Goal: Task Accomplishment & Management: Use online tool/utility

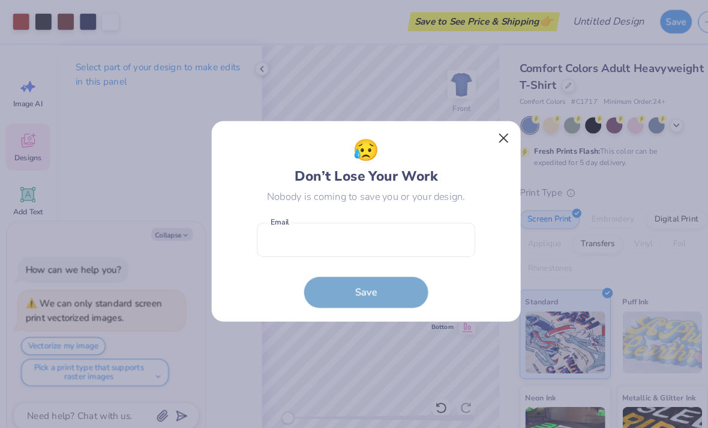
click at [488, 136] on button "Close" at bounding box center [487, 133] width 23 height 23
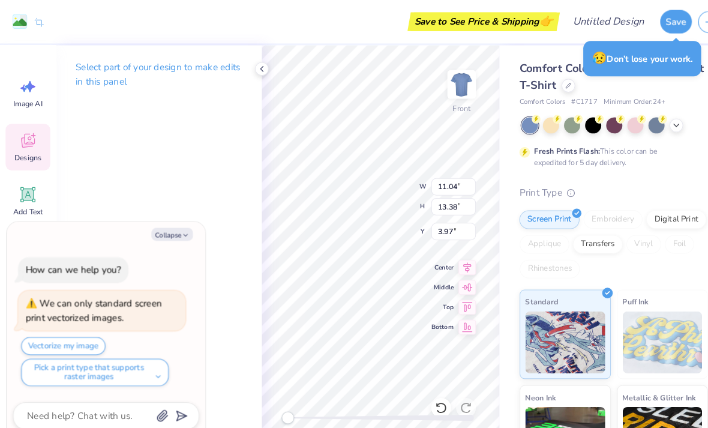
click at [233, 64] on p "Select part of your design to make edits in this panel" at bounding box center [153, 72] width 161 height 28
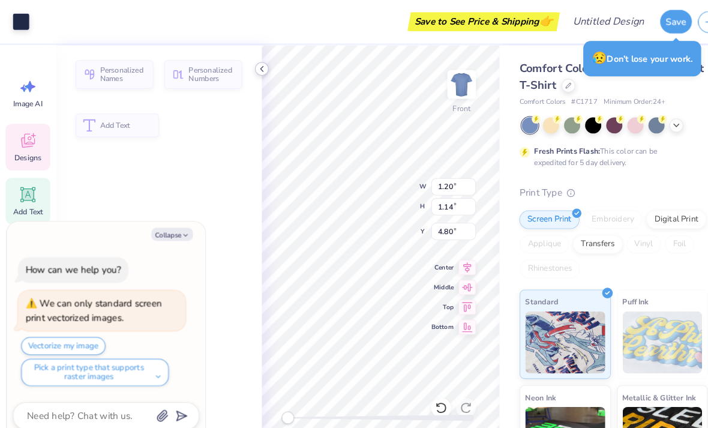
type textarea "x"
type input "1.20"
type input "1.14"
type input "4.80"
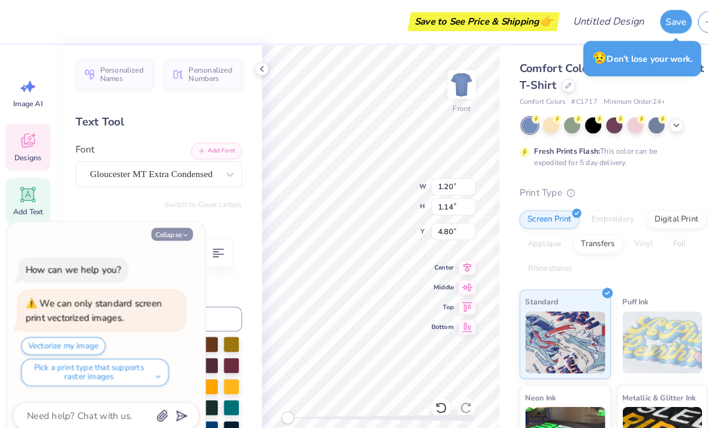
click at [173, 229] on button "Collapse" at bounding box center [166, 226] width 40 height 13
type textarea "x"
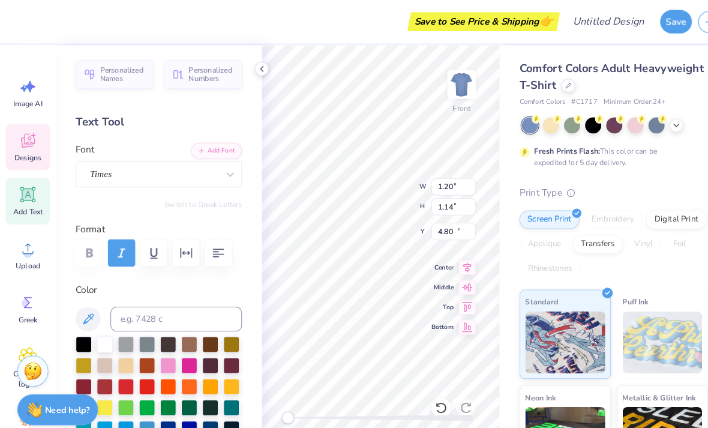
type input "1.29"
type input "0.60"
type input "11.03"
click at [25, 204] on span "Add Text" at bounding box center [27, 205] width 29 height 10
type input "5.69"
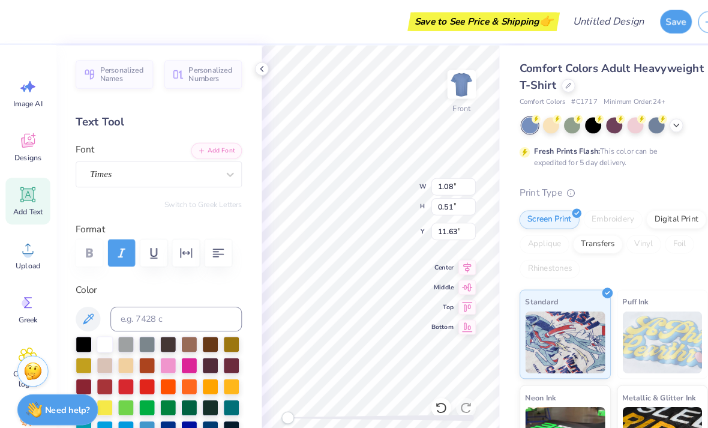
type input "1.65"
type input "12.93"
type textarea "T"
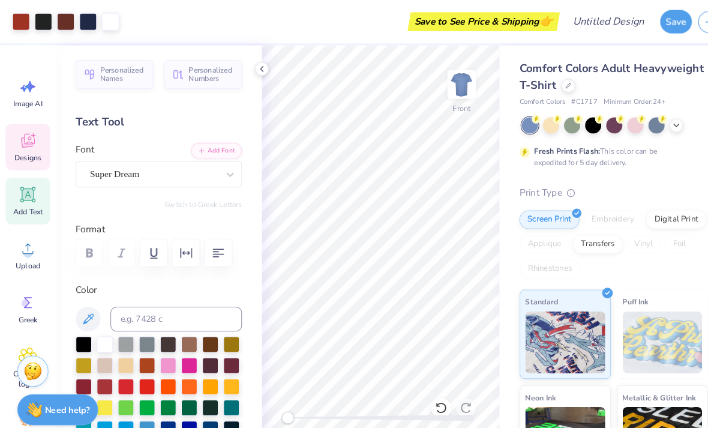
click at [26, 134] on icon at bounding box center [27, 136] width 18 height 18
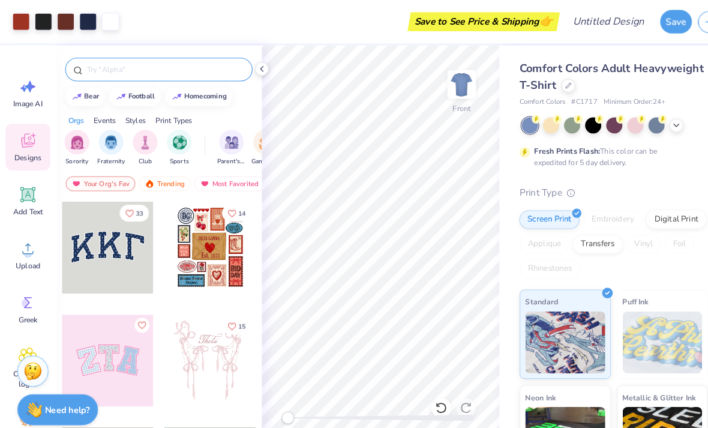
click at [133, 79] on div at bounding box center [153, 67] width 181 height 23
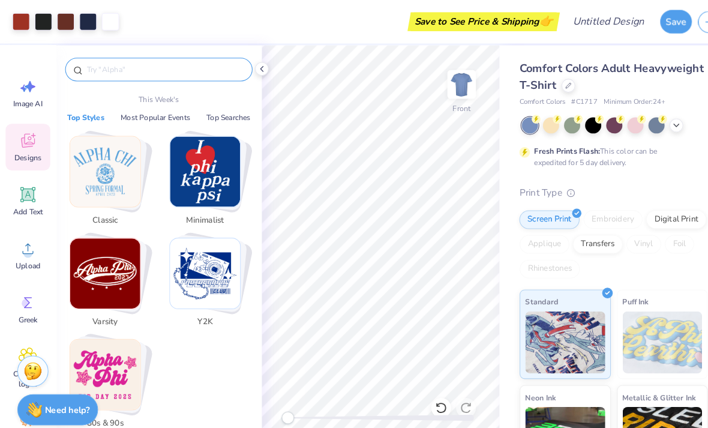
click at [126, 72] on input "text" at bounding box center [160, 67] width 154 height 12
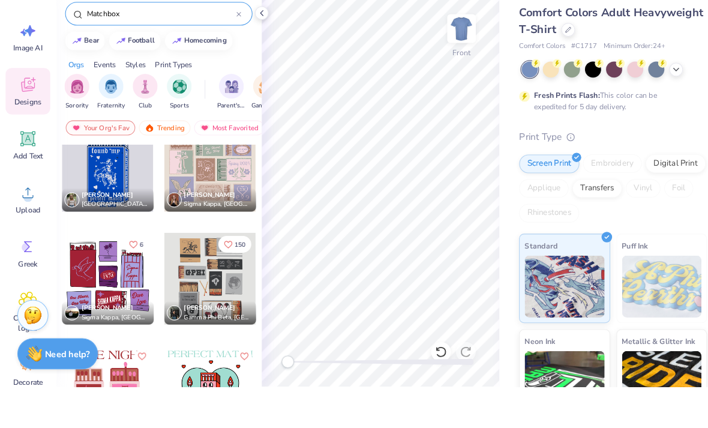
scroll to position [462, 0]
type input "Matchbox"
click at [189, 279] on div at bounding box center [203, 323] width 89 height 89
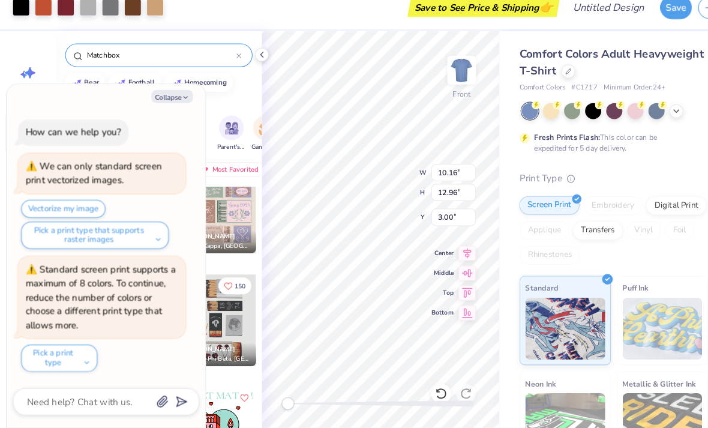
type textarea "x"
type input "11.04"
type input "13.38"
type input "3.97"
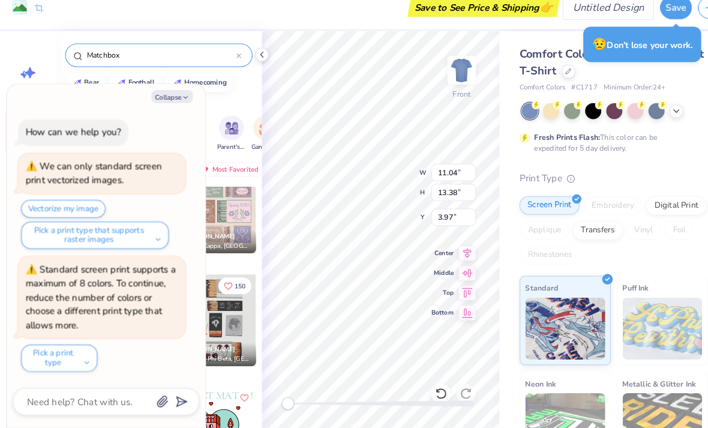
type textarea "x"
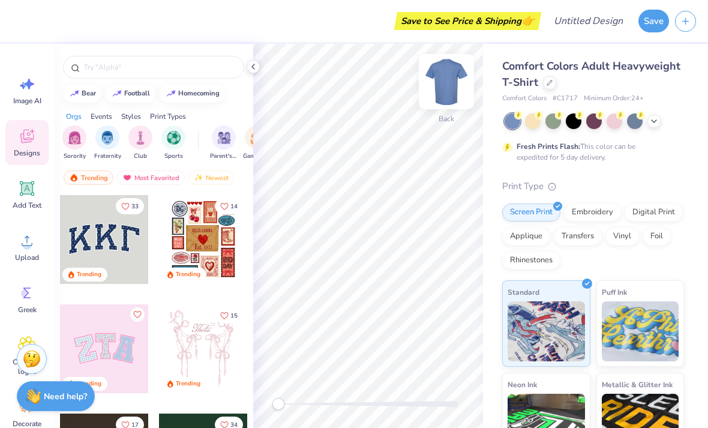
click at [450, 86] on img at bounding box center [446, 82] width 48 height 48
click at [653, 124] on div at bounding box center [654, 119] width 13 height 13
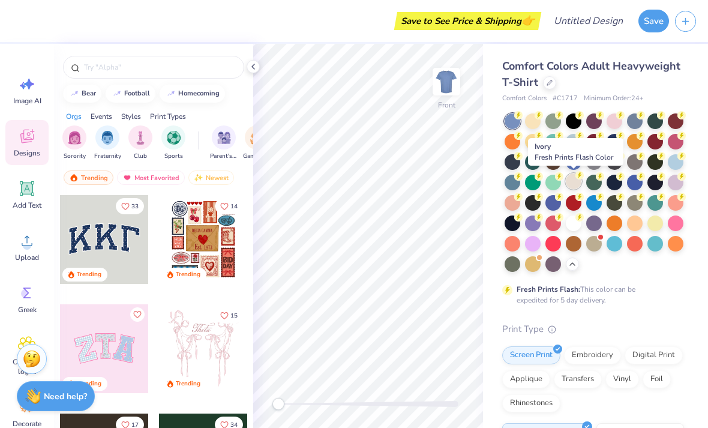
click at [574, 185] on div at bounding box center [574, 181] width 16 height 16
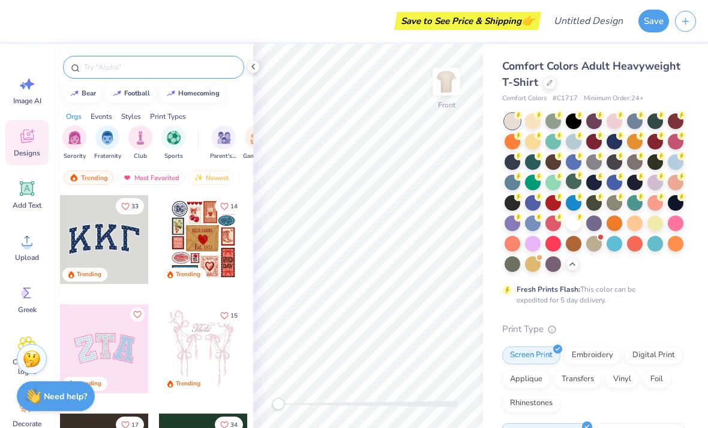
click at [116, 71] on input "text" at bounding box center [160, 67] width 154 height 12
type input "Matchbox"
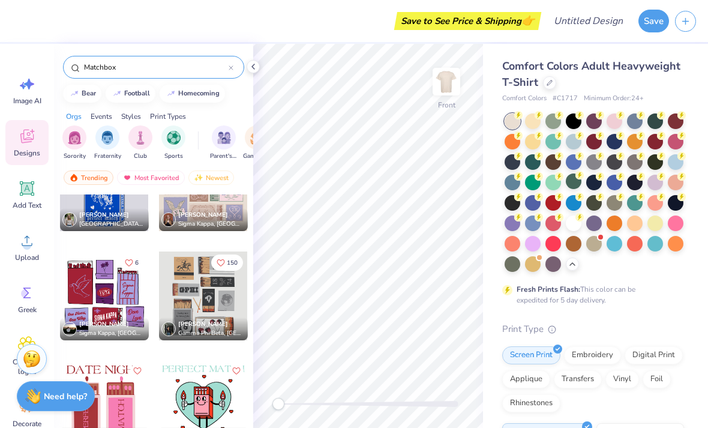
scroll to position [490, 0]
click at [193, 290] on div at bounding box center [203, 295] width 89 height 89
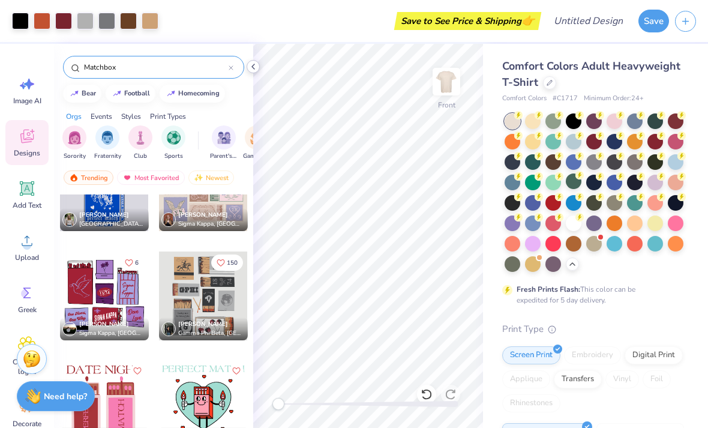
click at [253, 68] on icon at bounding box center [253, 67] width 10 height 10
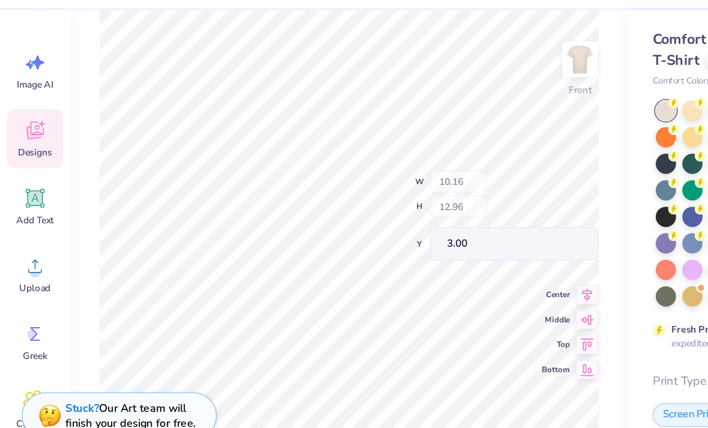
type input "2.82"
type input "0.74"
type input "4.33"
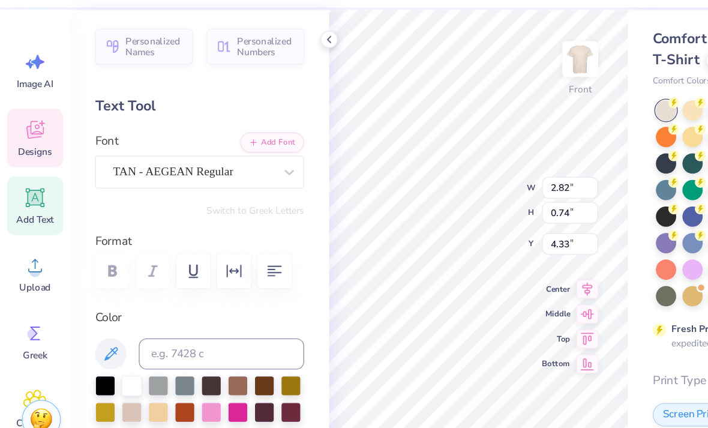
scroll to position [0, 1]
type textarea "g"
type textarea "alpha sigma"
type input "10.16"
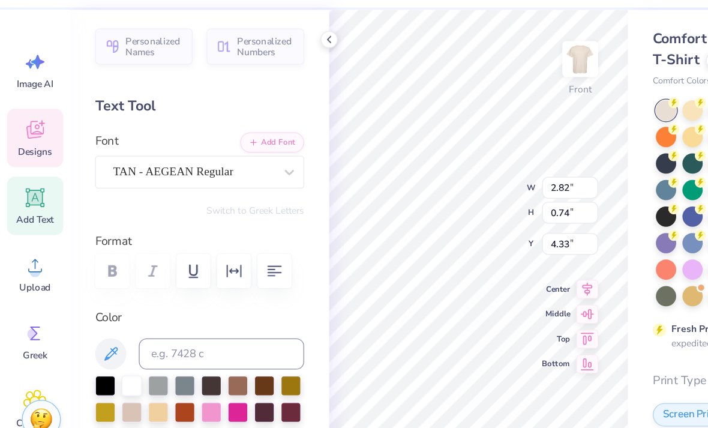
type input "12.96"
type input "3.77"
type input "2.84"
type input "0.90"
type input "5.04"
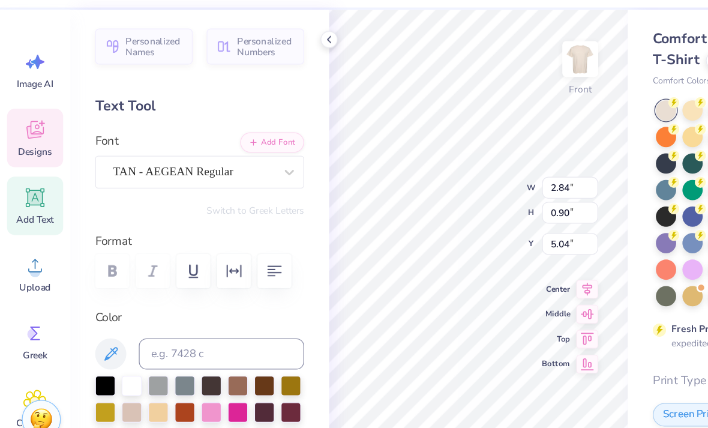
scroll to position [1, 1]
type textarea "p"
type textarea "alpha"
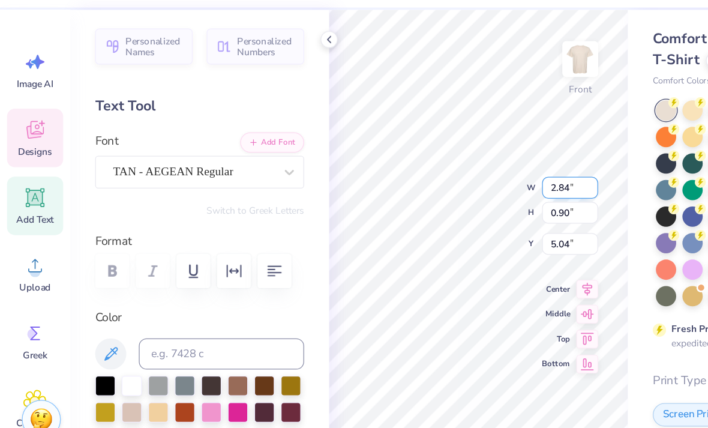
click at [437, 172] on input "2.84" at bounding box center [438, 180] width 43 height 17
type input "1.75"
type input "0.79"
type input "5.09"
type input "4.43"
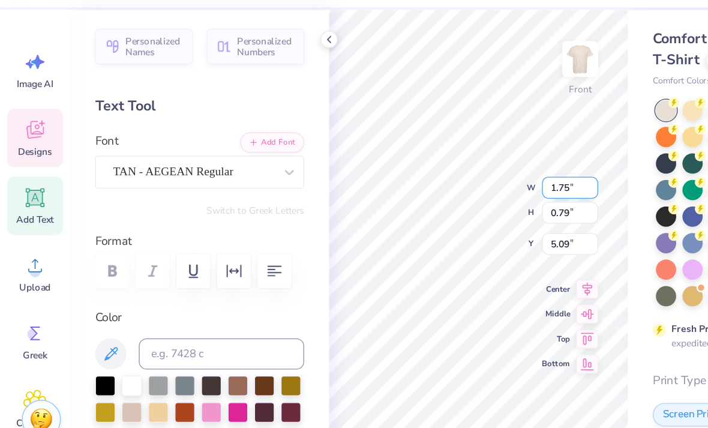
type input "0.90"
type input "4.24"
click at [438, 172] on input "4.43" at bounding box center [438, 180] width 43 height 17
type input "4"
type input "2.50"
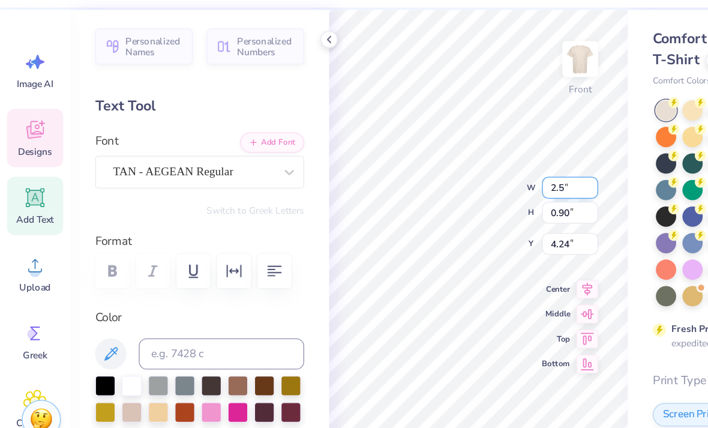
type input "0.51"
type input "4.44"
type input "2"
type input "3.00"
type input "0.61"
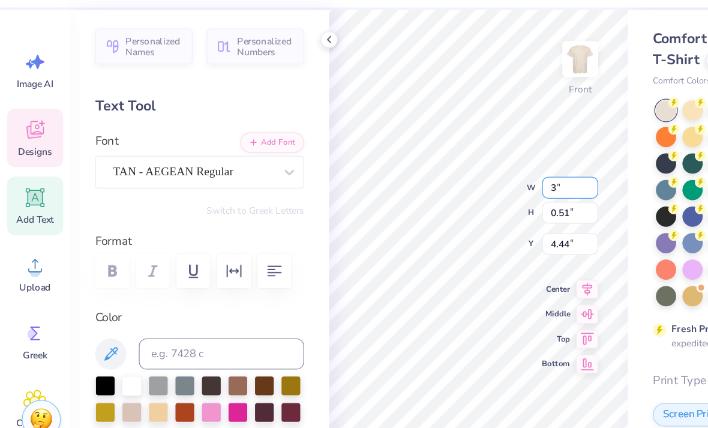
type input "4.39"
type input "3.50"
type input "0.71"
type input "4.34"
type input "0.61"
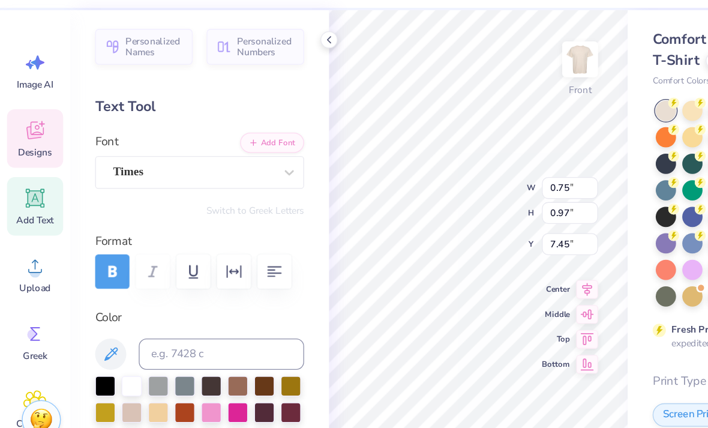
type input "0.79"
type input "7.63"
type input "10.03"
type input "12.87"
type input "3.86"
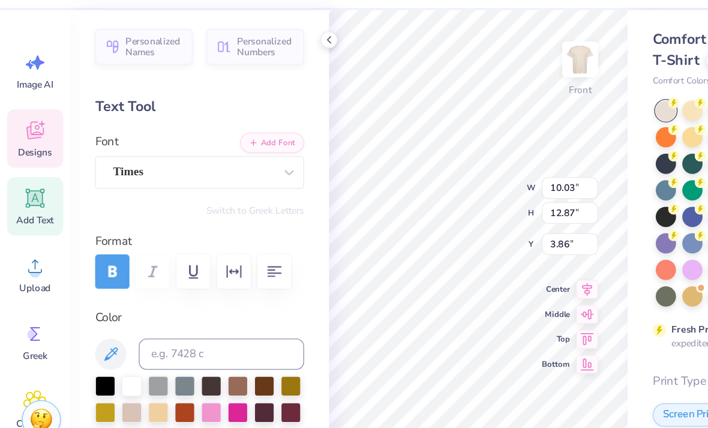
type input "0.61"
type input "0.79"
type input "7.63"
type input "0.42"
type input "0.55"
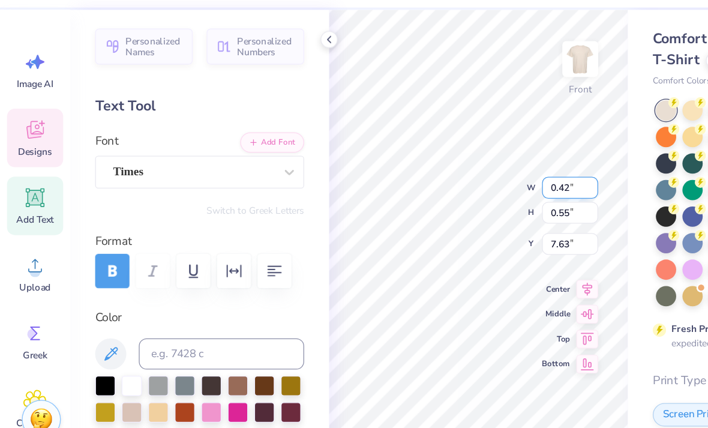
type textarea "19"
click at [448, 172] on input "0.42" at bounding box center [438, 180] width 43 height 17
type input "0"
type input "1.00"
type input "1.30"
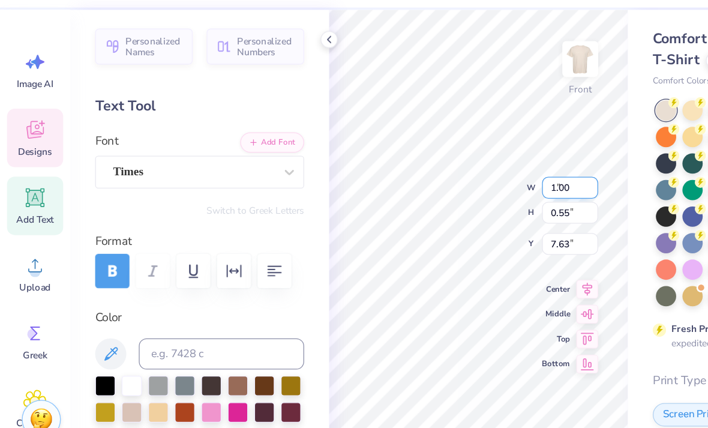
type input "7.25"
type input "1"
type input "0.50"
type input "0.65"
type input "7.58"
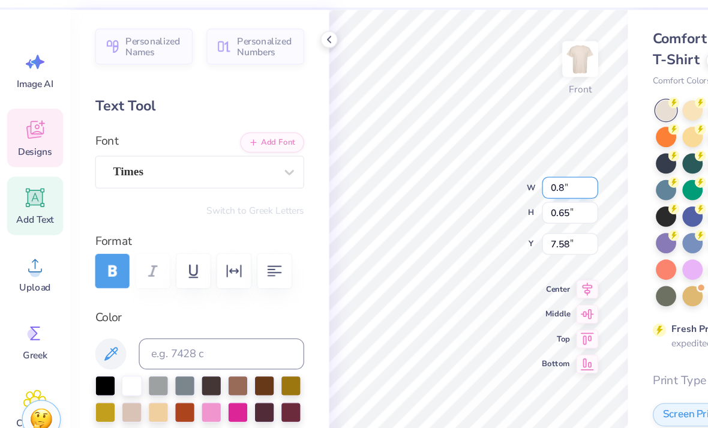
type input "0.80"
type input "1.04"
type input "7.38"
type input "0.75"
type input "0.97"
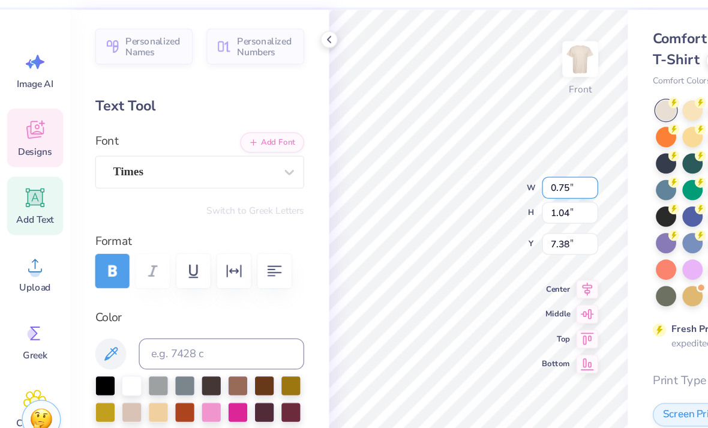
type input "7.41"
type input "0.73"
type input "1.02"
type input "7.42"
type textarea "7"
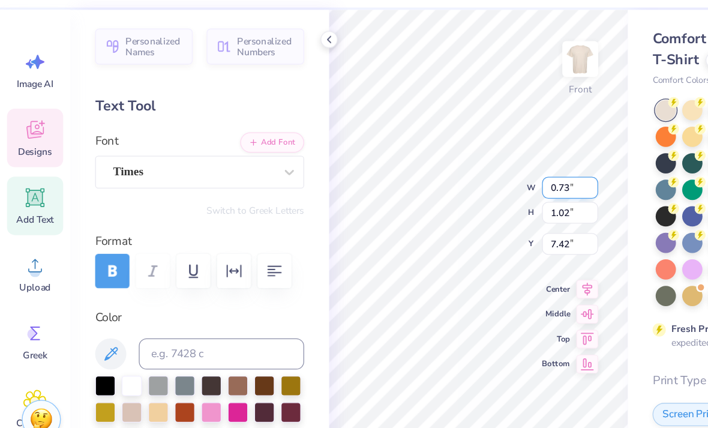
scroll to position [1, 0]
type textarea "01"
click at [436, 172] on input "0.73" at bounding box center [438, 180] width 43 height 17
type input "0.76"
type input "1.00"
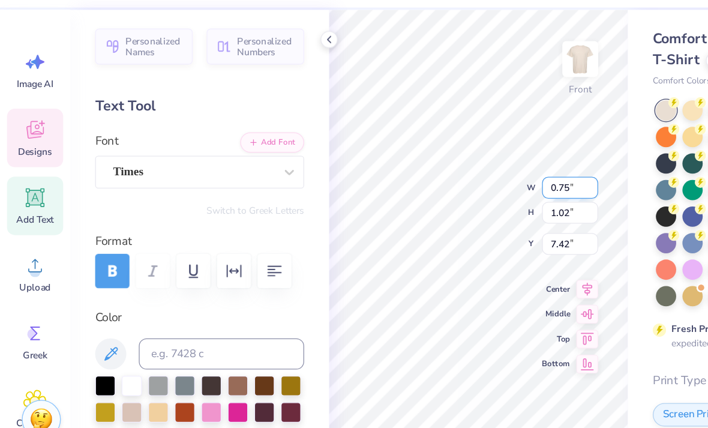
type input "7.43"
type input "1.66"
type input "0.40"
type input "9.62"
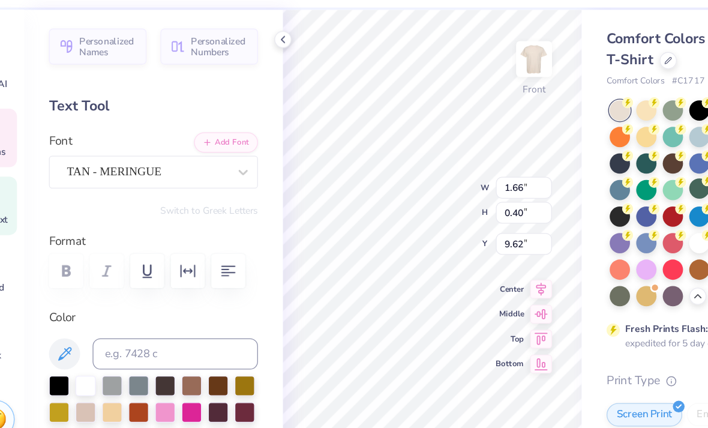
scroll to position [0, 1]
type textarea "g"
type textarea "Alpha Sig"
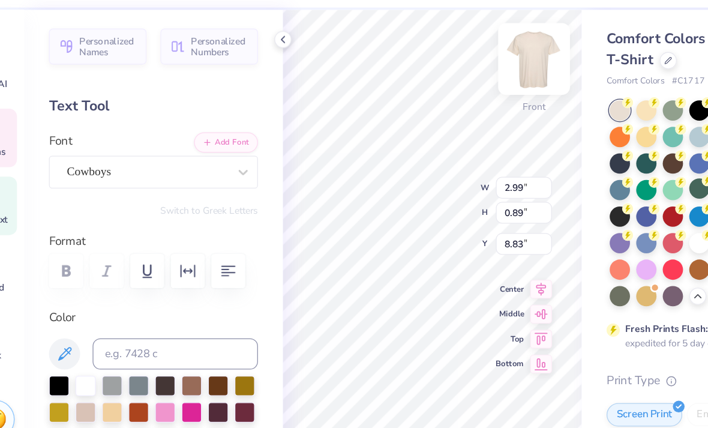
type textarea "G"
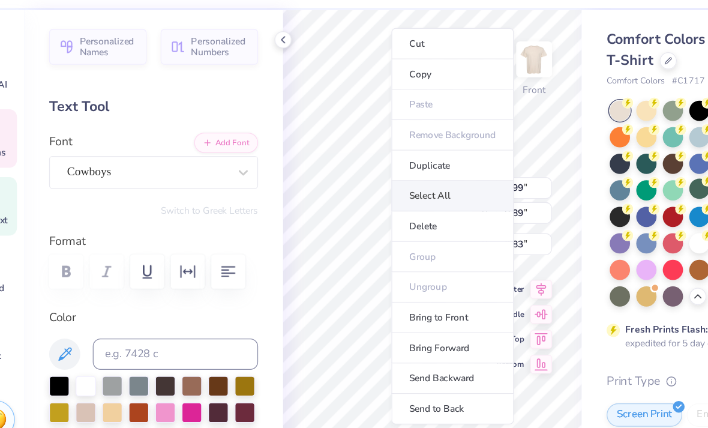
type input "10.16"
type input "12.96"
type input "3.77"
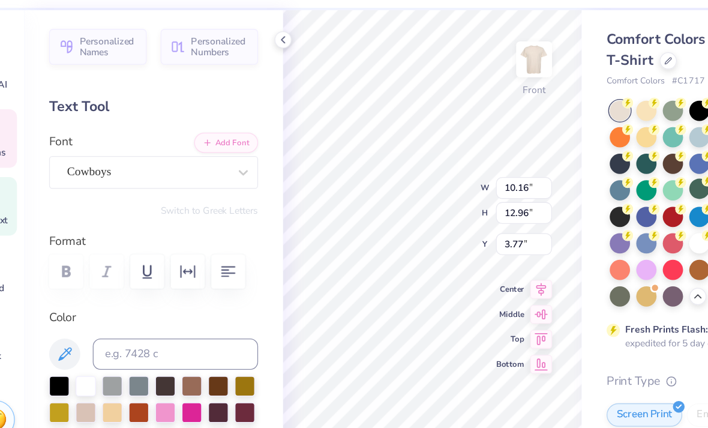
click at [190, 65] on div "Personalized Names Personalized Numbers Text Tool Add Font Font Cowboys Switch …" at bounding box center [153, 236] width 199 height 384
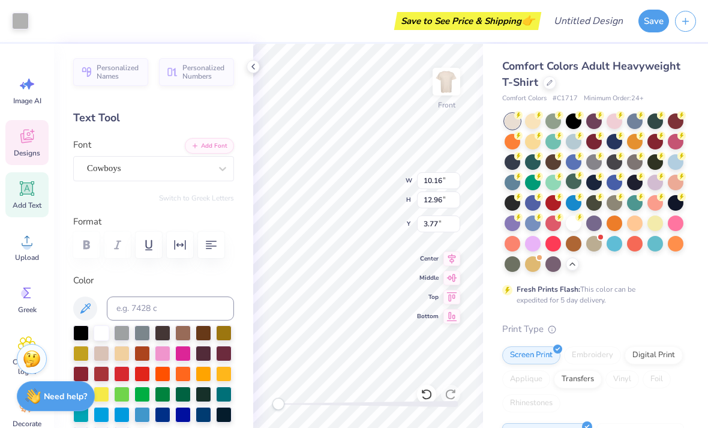
click at [35, 197] on icon at bounding box center [27, 188] width 18 height 18
type input "5.69"
type input "1.65"
type input "12.93"
type textarea "X"
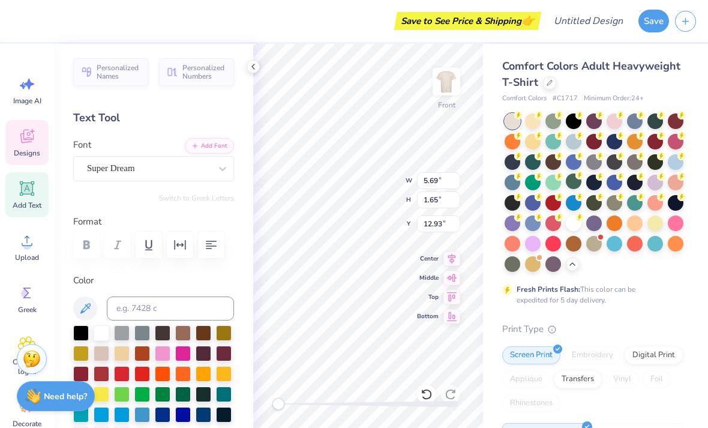
type input "10.16"
type input "12.96"
type input "3.77"
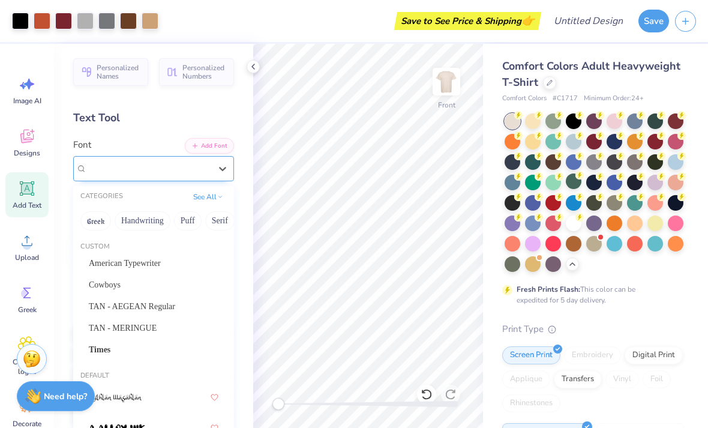
click at [122, 176] on div "Super Dream" at bounding box center [149, 168] width 126 height 19
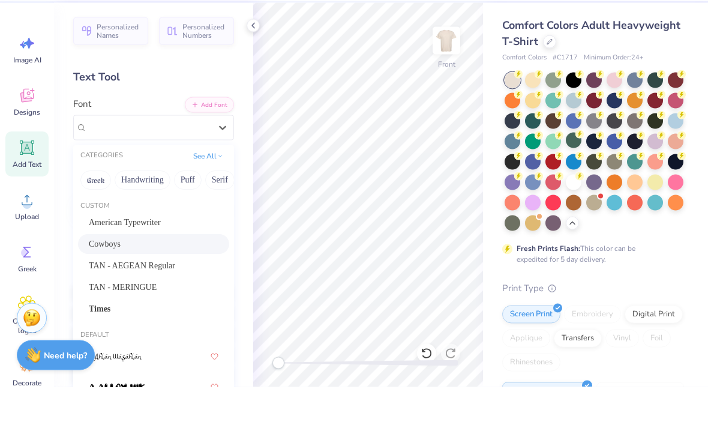
click at [119, 278] on span "Cowboys" at bounding box center [105, 284] width 32 height 13
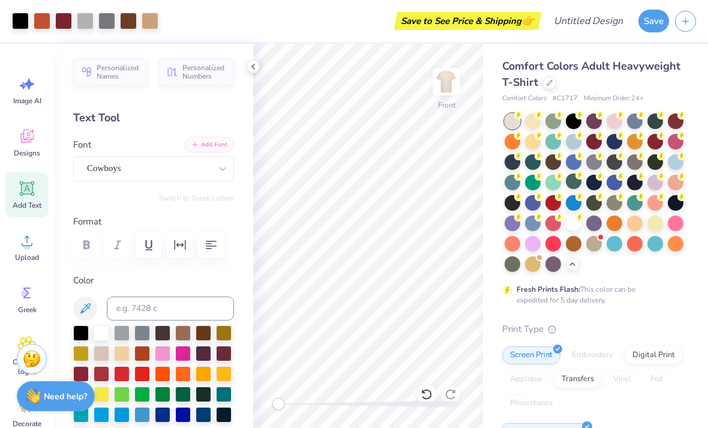
click at [203, 149] on button "Add Font" at bounding box center [209, 145] width 49 height 16
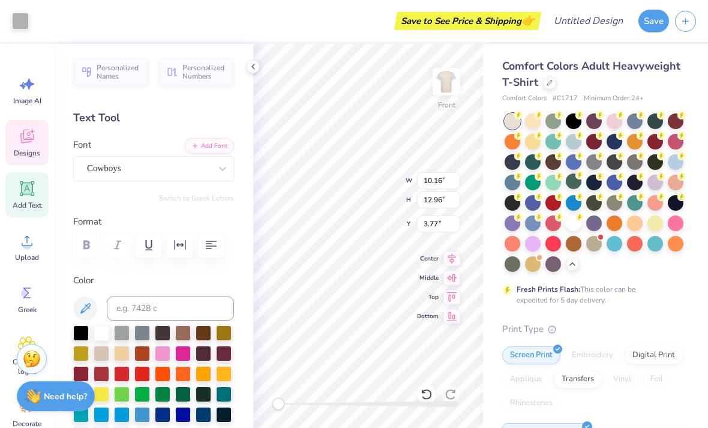
scroll to position [0, 0]
click at [25, 193] on icon at bounding box center [27, 188] width 11 height 11
type input "5.69"
type input "1.65"
type input "12.93"
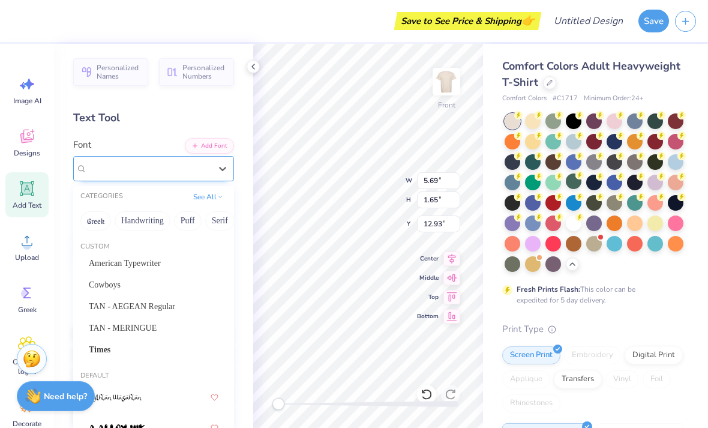
click at [146, 167] on div "Super Dream" at bounding box center [149, 168] width 126 height 19
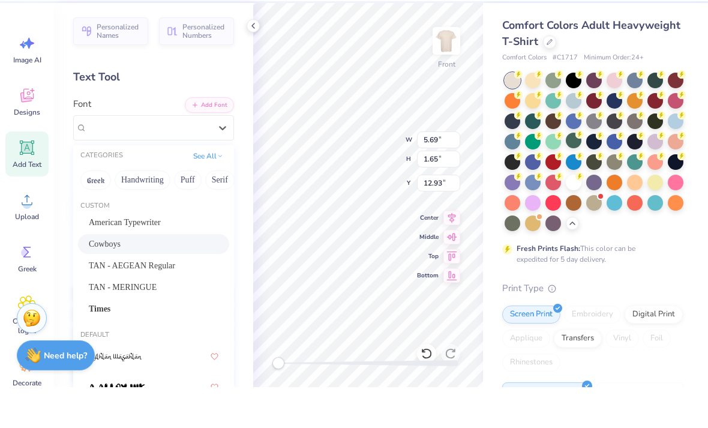
click at [121, 278] on span "Cowboys" at bounding box center [105, 284] width 32 height 13
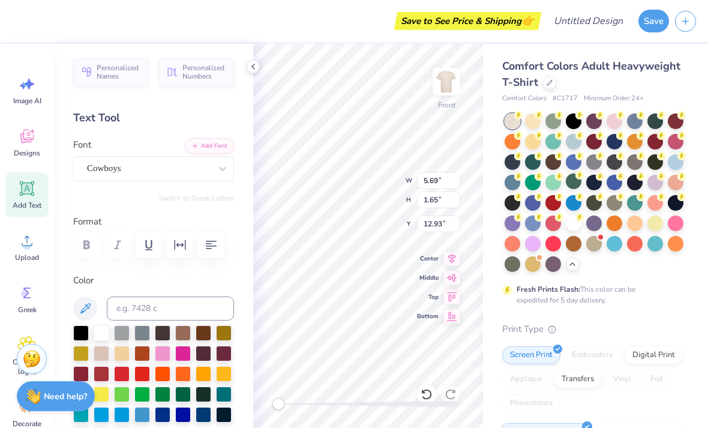
type textarea "T"
type textarea "A"
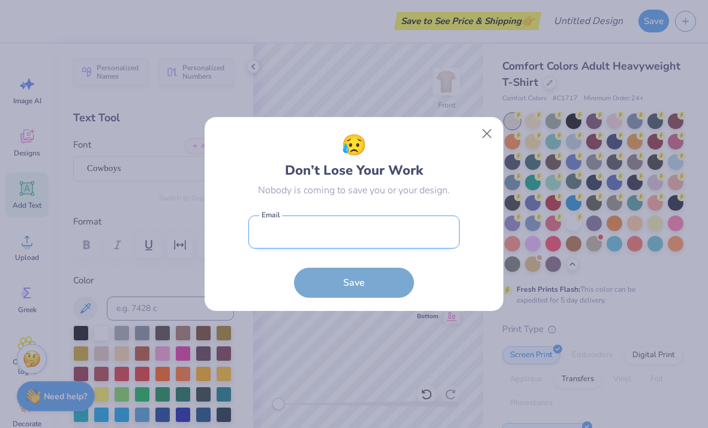
click at [347, 233] on input "email" at bounding box center [353, 231] width 211 height 33
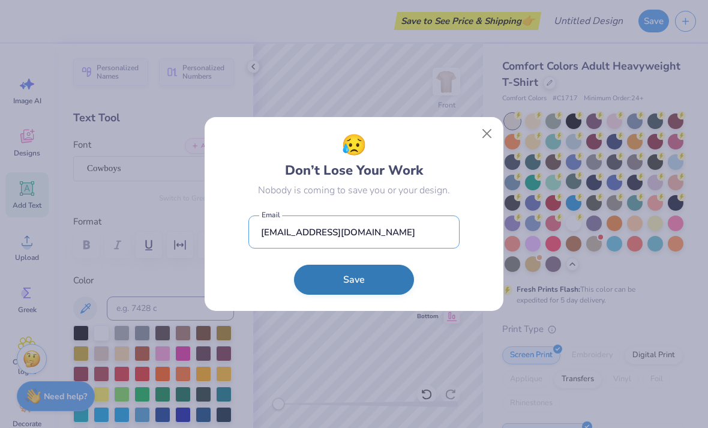
type input "[EMAIL_ADDRESS][DOMAIN_NAME]"
click at [374, 284] on button "Save" at bounding box center [354, 280] width 120 height 30
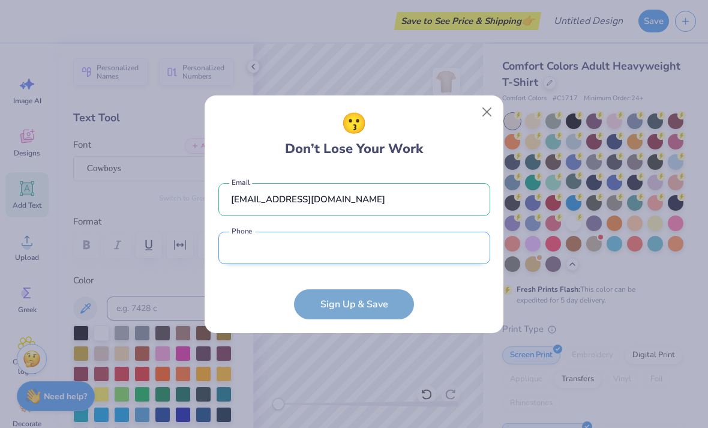
click at [341, 255] on input "tel" at bounding box center [354, 248] width 272 height 33
type input "210"
type input "[PHONE_NUMBER]"
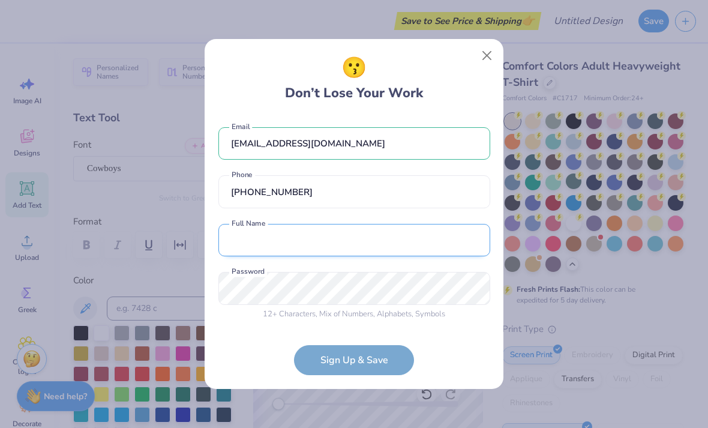
click at [433, 252] on input "text" at bounding box center [354, 240] width 272 height 33
type input "Faith"
click at [413, 284] on div "[EMAIL_ADDRESS][DOMAIN_NAME] Email [PHONE_NUMBER] Phone Faith Both first and la…" at bounding box center [354, 220] width 272 height 211
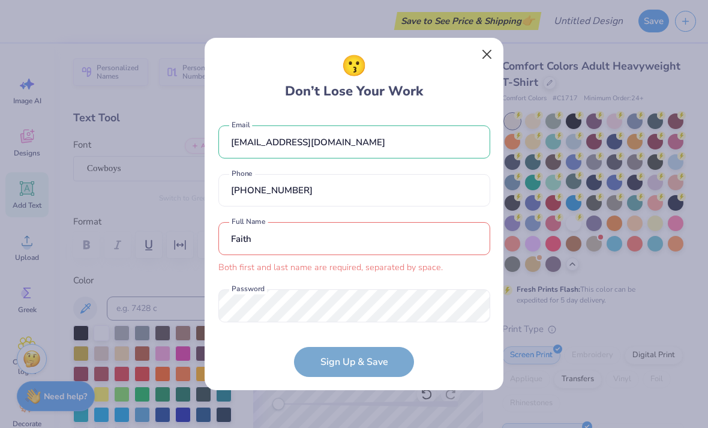
click at [476, 64] on button "Close" at bounding box center [487, 54] width 23 height 23
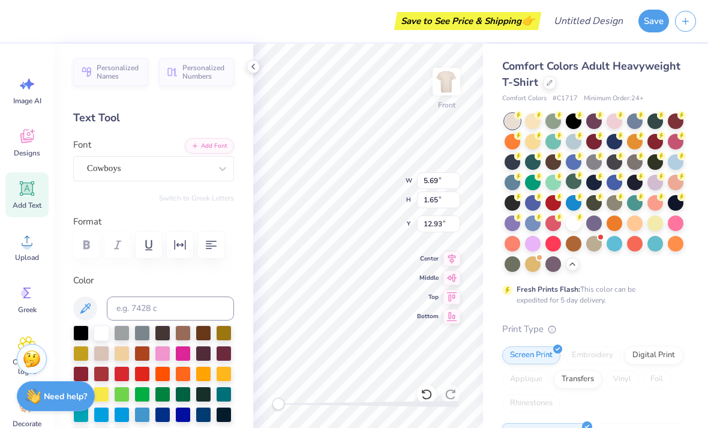
scroll to position [1, 0]
type textarea "A"
type input "2.11"
type input "0.33"
type input "13.39"
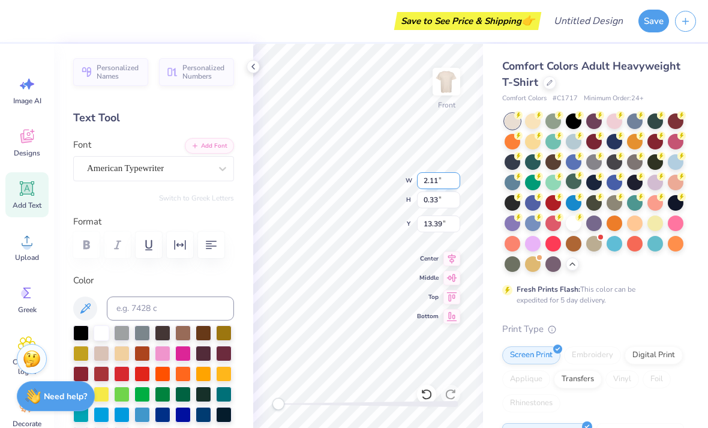
type input "2.33"
type input "2.22"
type input "12.64"
type textarea "ASA"
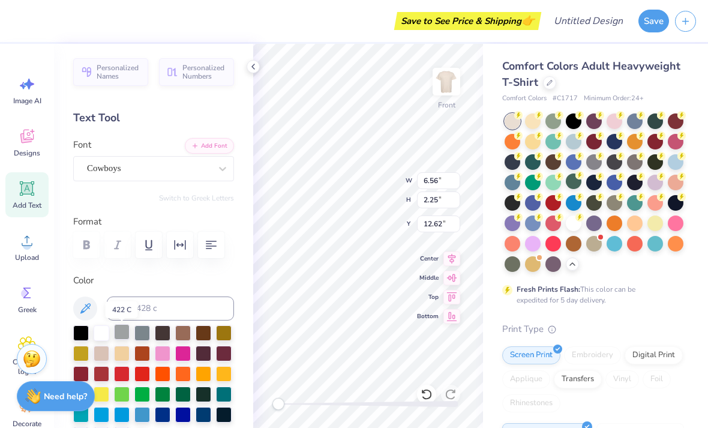
click at [123, 336] on div at bounding box center [122, 332] width 16 height 16
click at [107, 336] on div at bounding box center [102, 332] width 16 height 16
click at [186, 338] on div at bounding box center [183, 332] width 16 height 16
type input "3.67"
type input "1.26"
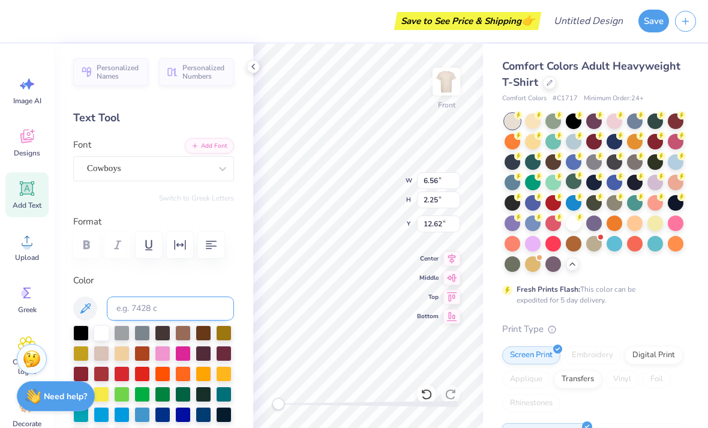
type input "7.79"
type input "2.96"
type input "1.02"
type input "8.35"
type input "10.11"
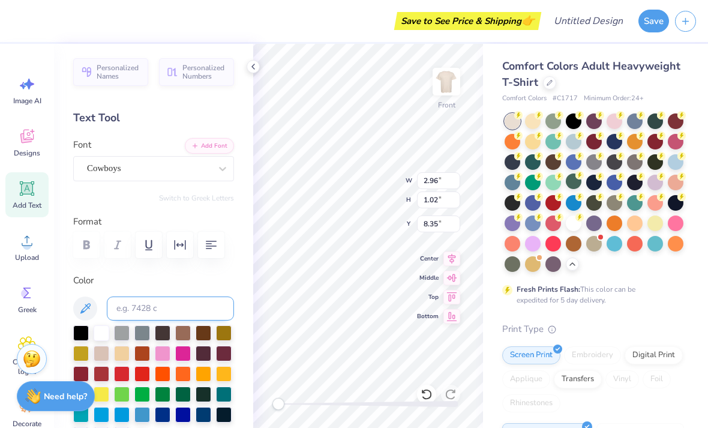
type input "12.86"
type input "3.88"
type input "2.96"
type input "1.02"
type input "8.81"
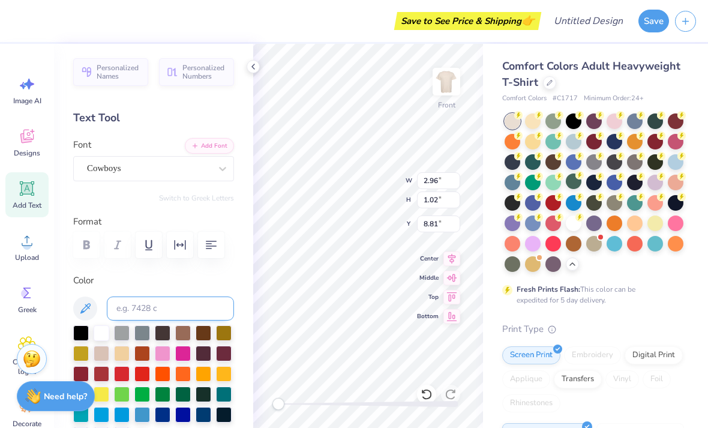
type input "9.63"
type input "12.78"
type input "3.87"
type input "9.90"
type input "12.69"
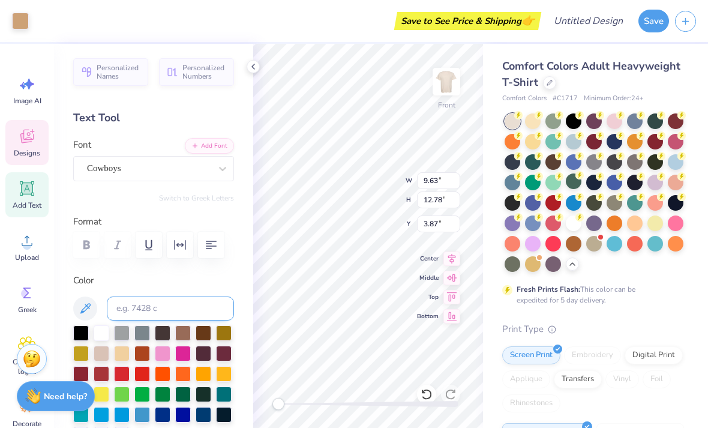
type input "3.92"
type input "2.11"
type input "0.33"
type input "13.39"
type input "1.86"
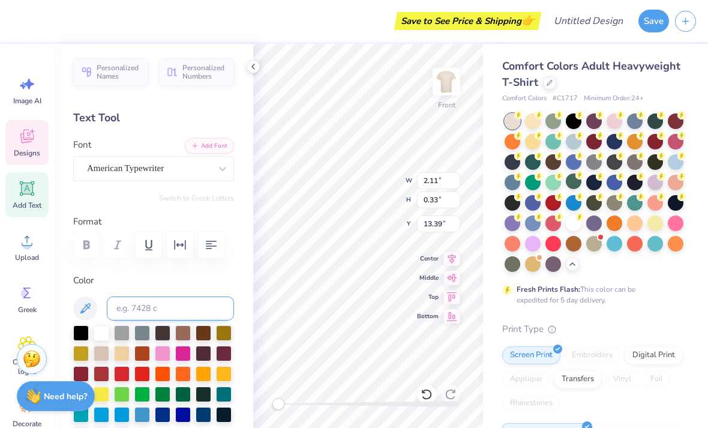
type input "0.29"
type input "13.43"
type textarea "to be an alpha sig"
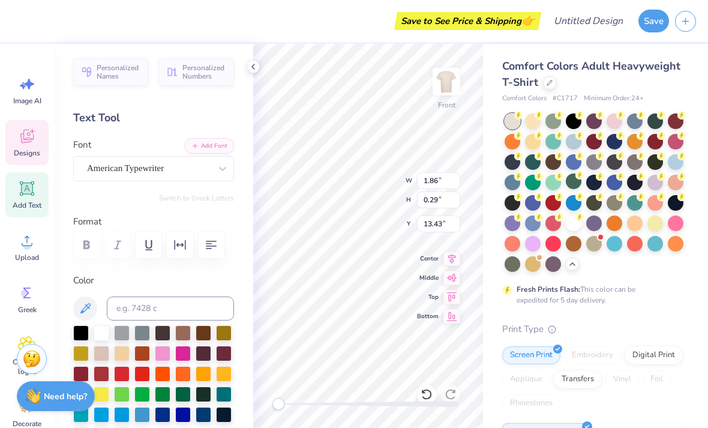
type input "1.67"
type input "0.34"
type input "12.91"
type input "1.46"
type input "0.70"
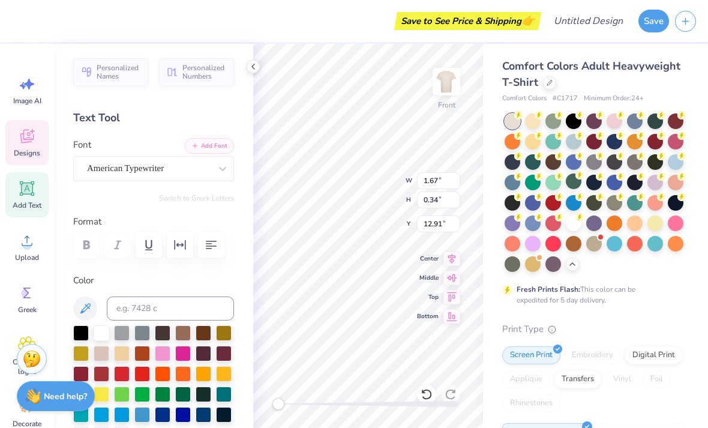
type input "13.23"
type input "10.11"
type input "12.86"
type input "3.88"
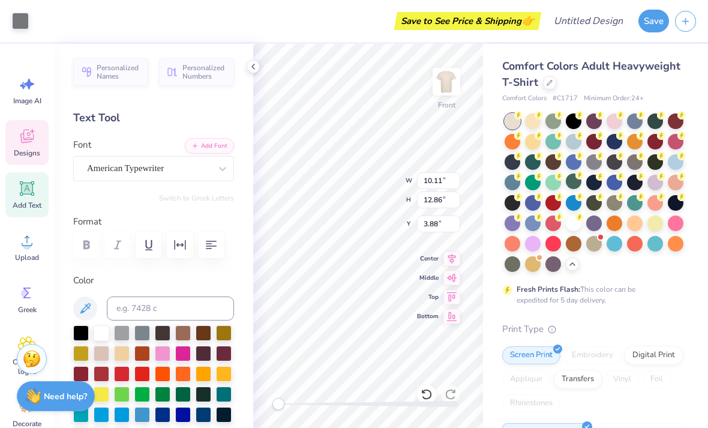
type input "1.46"
type input "0.70"
type input "13.23"
click at [203, 358] on div at bounding box center [204, 352] width 16 height 16
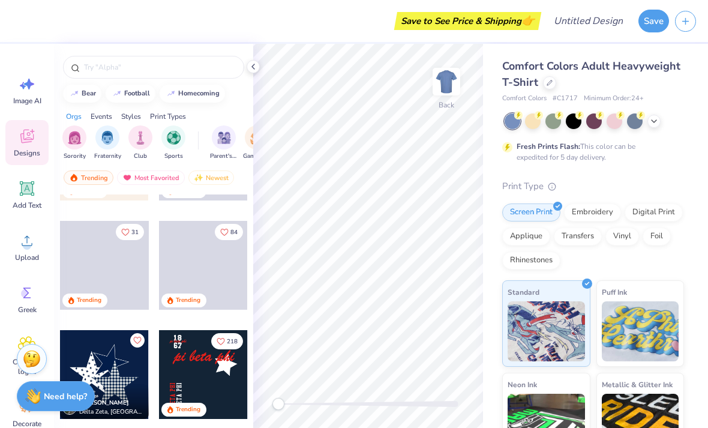
scroll to position [957, 0]
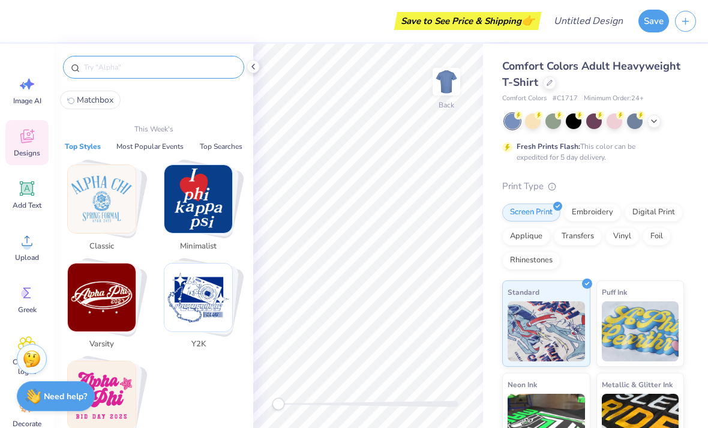
click at [149, 68] on input "text" at bounding box center [160, 67] width 154 height 12
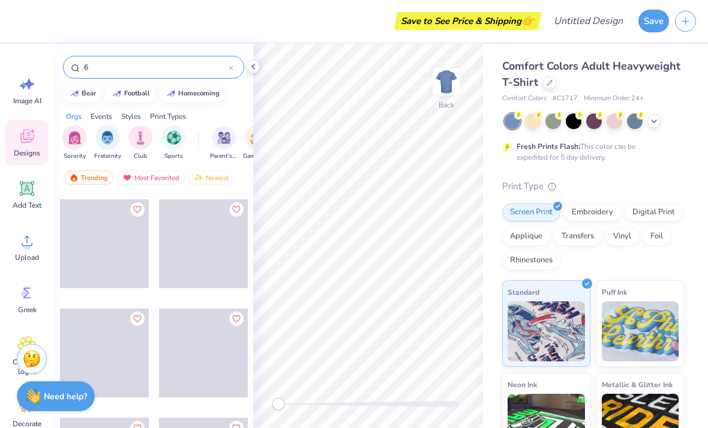
scroll to position [430, 0]
type input "6"
click at [155, 188] on div "Trending Most Favorited Newest" at bounding box center [153, 181] width 199 height 28
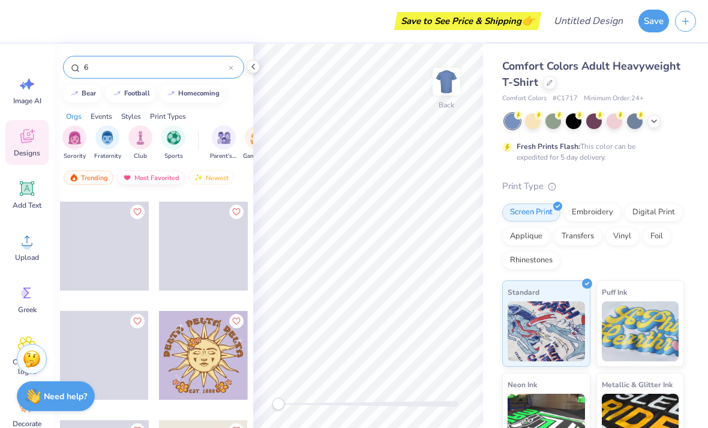
click at [148, 179] on div "Most Favorited" at bounding box center [151, 177] width 68 height 14
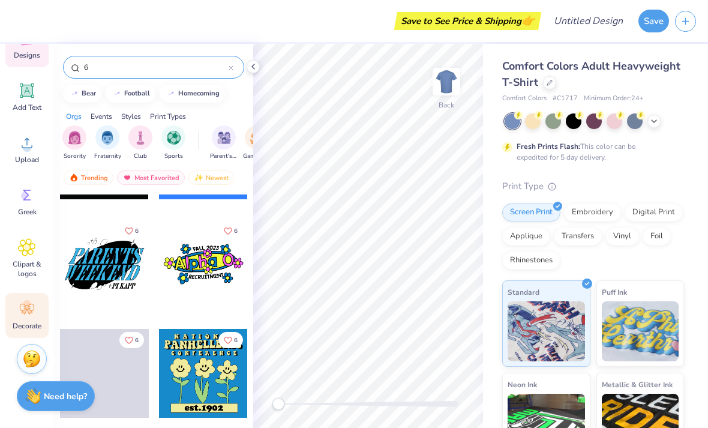
scroll to position [98, 0]
click at [33, 304] on icon at bounding box center [27, 309] width 18 height 18
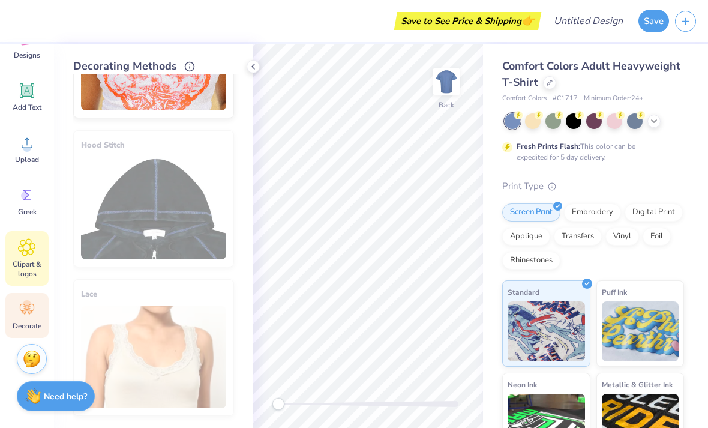
scroll to position [698, 0]
click at [33, 252] on icon at bounding box center [27, 247] width 17 height 17
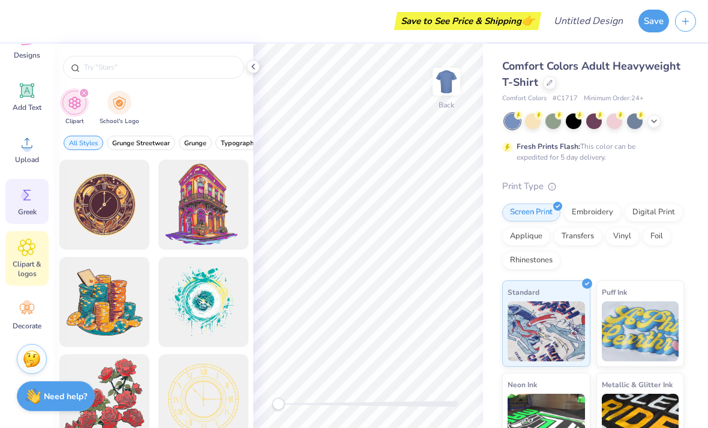
click at [25, 199] on icon at bounding box center [27, 195] width 8 height 11
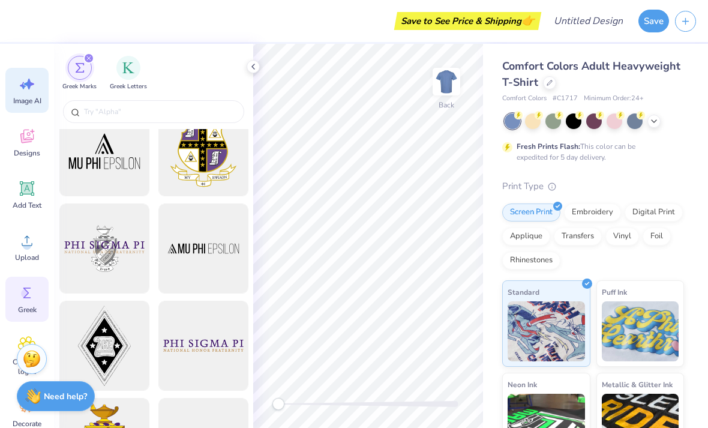
scroll to position [0, 0]
click at [26, 98] on span "Image AI" at bounding box center [27, 101] width 28 height 10
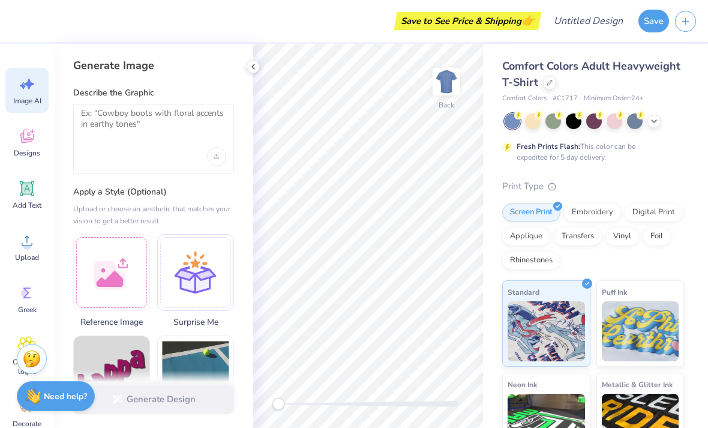
scroll to position [-1, 0]
click at [122, 159] on div at bounding box center [153, 156] width 145 height 19
click at [110, 137] on textarea at bounding box center [153, 123] width 145 height 30
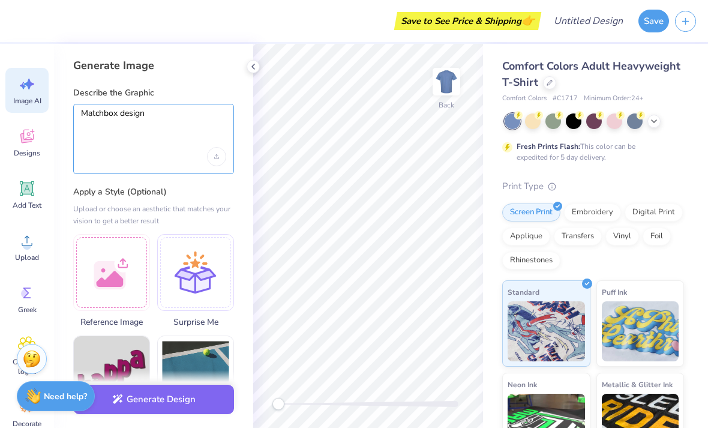
click at [176, 125] on textarea "Matchbox design" at bounding box center [153, 123] width 145 height 30
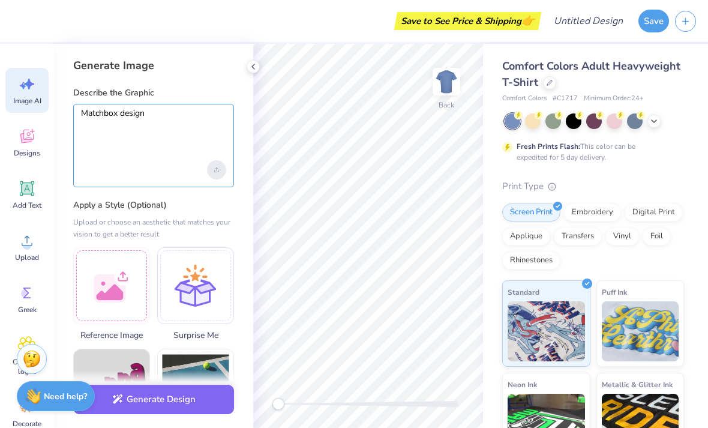
type textarea "Matchbox design"
click at [215, 172] on div "Upload image" at bounding box center [216, 169] width 19 height 19
